Goal: Information Seeking & Learning: Learn about a topic

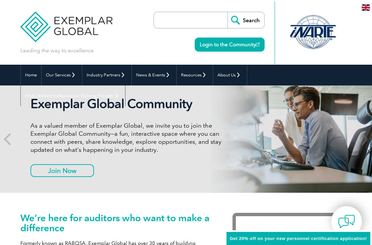
scroll to position [0, 0]
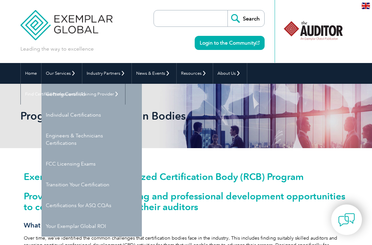
click at [62, 225] on link "Your Exemplar Global ROI" at bounding box center [92, 226] width 100 height 21
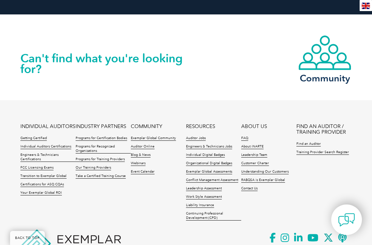
scroll to position [878, 0]
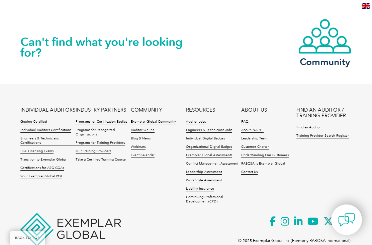
click at [29, 122] on link "Getting Certified" at bounding box center [33, 122] width 26 height 5
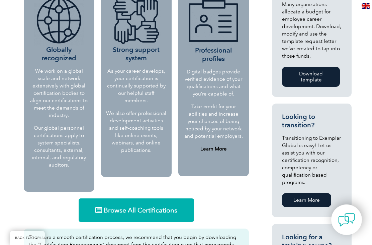
scroll to position [312, 0]
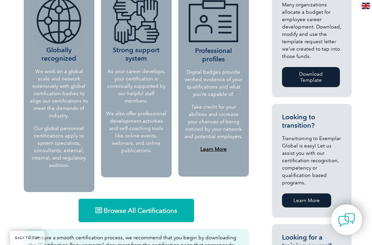
click at [49, 61] on h3 "Globally recognized" at bounding box center [59, 29] width 61 height 67
